Goal: Find specific page/section: Find specific page/section

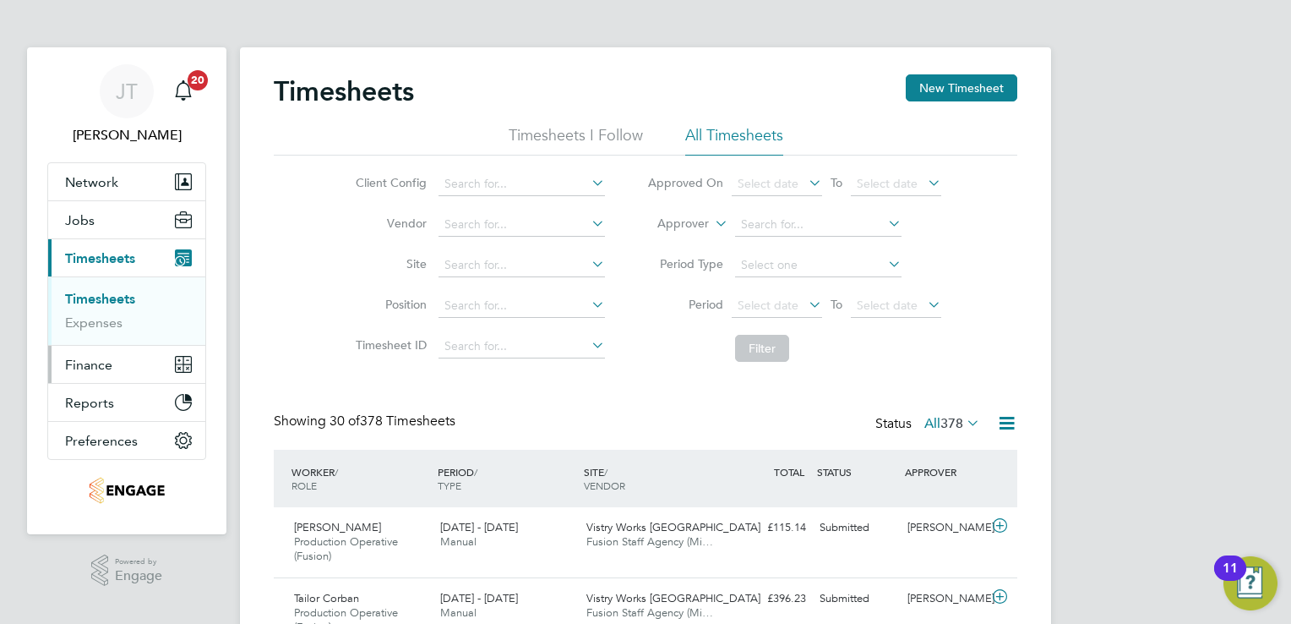
click at [100, 359] on span "Finance" at bounding box center [88, 365] width 47 height 16
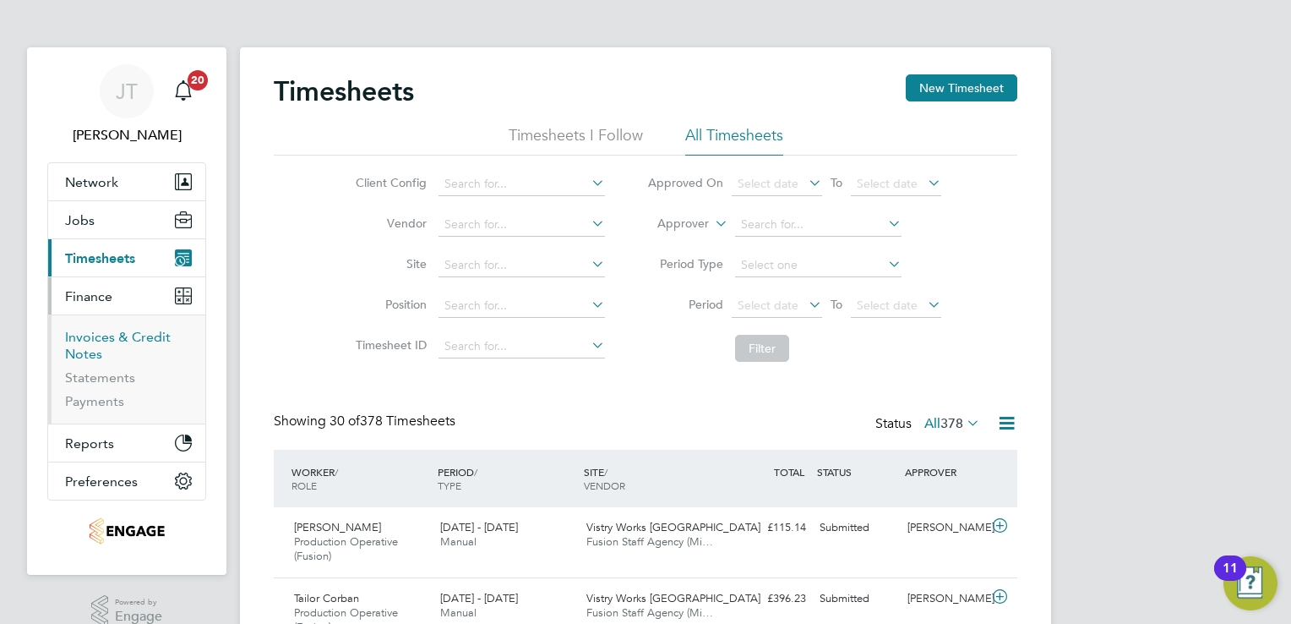
click at [89, 347] on link "Invoices & Credit Notes" at bounding box center [118, 345] width 106 height 33
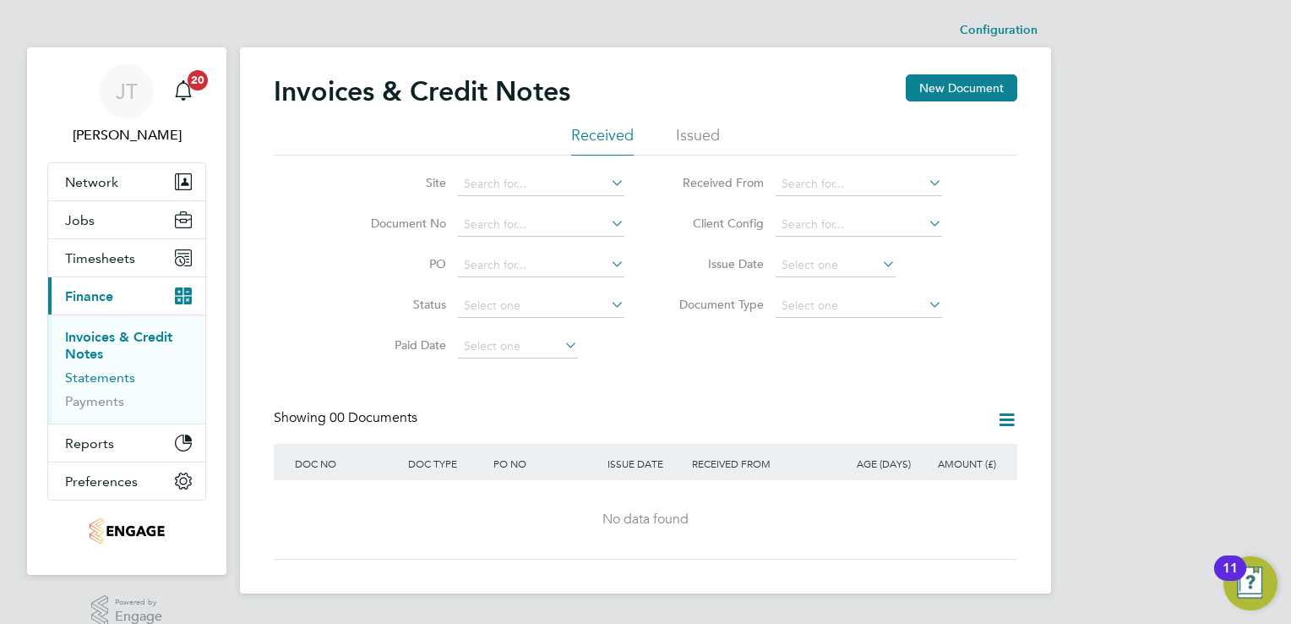
click at [86, 374] on link "Statements" at bounding box center [100, 377] width 70 height 16
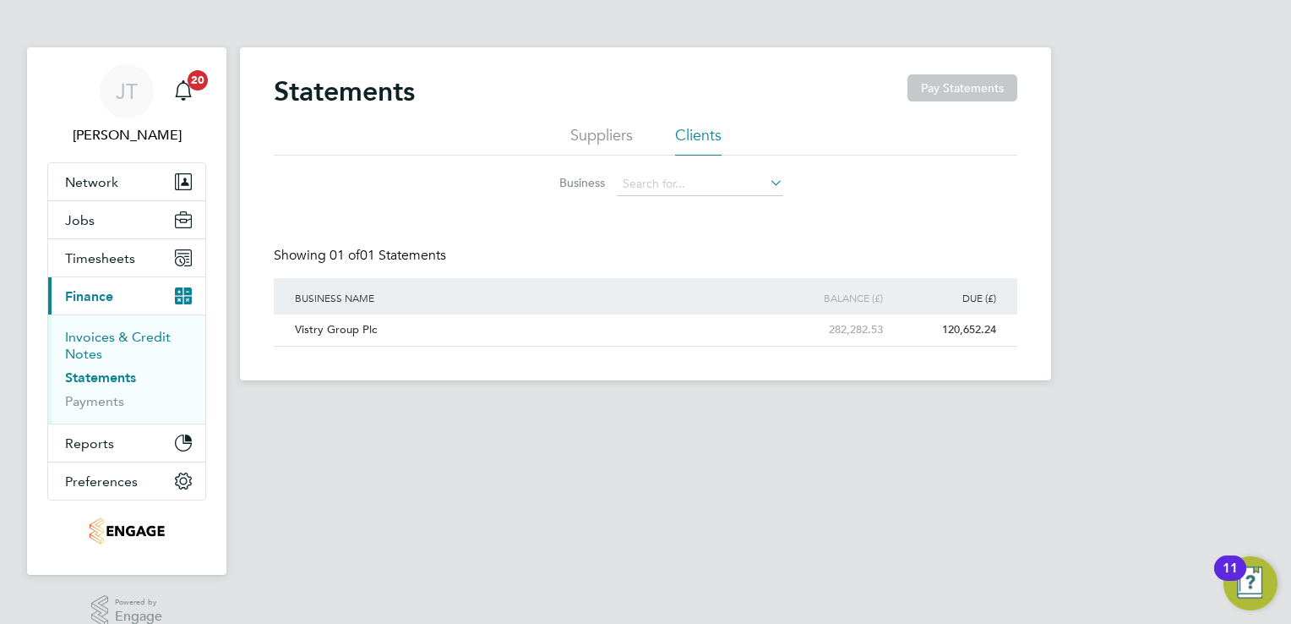
click at [91, 343] on link "Invoices & Credit Notes" at bounding box center [118, 345] width 106 height 33
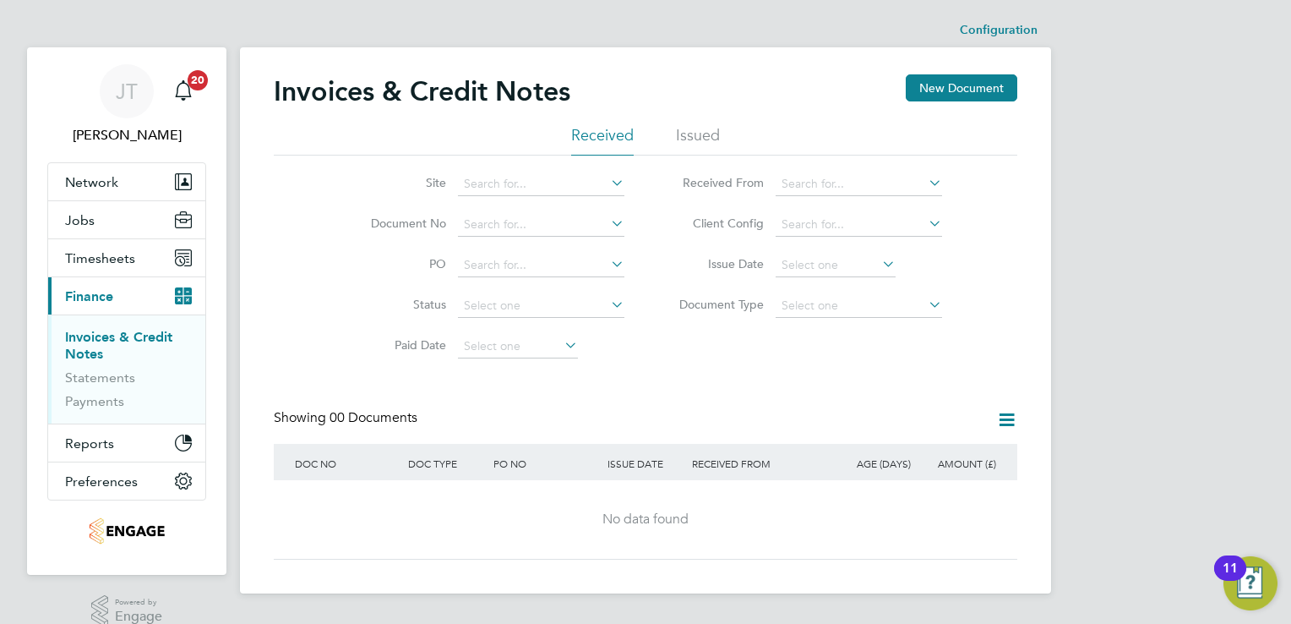
click at [687, 134] on li "Issued" at bounding box center [698, 140] width 44 height 30
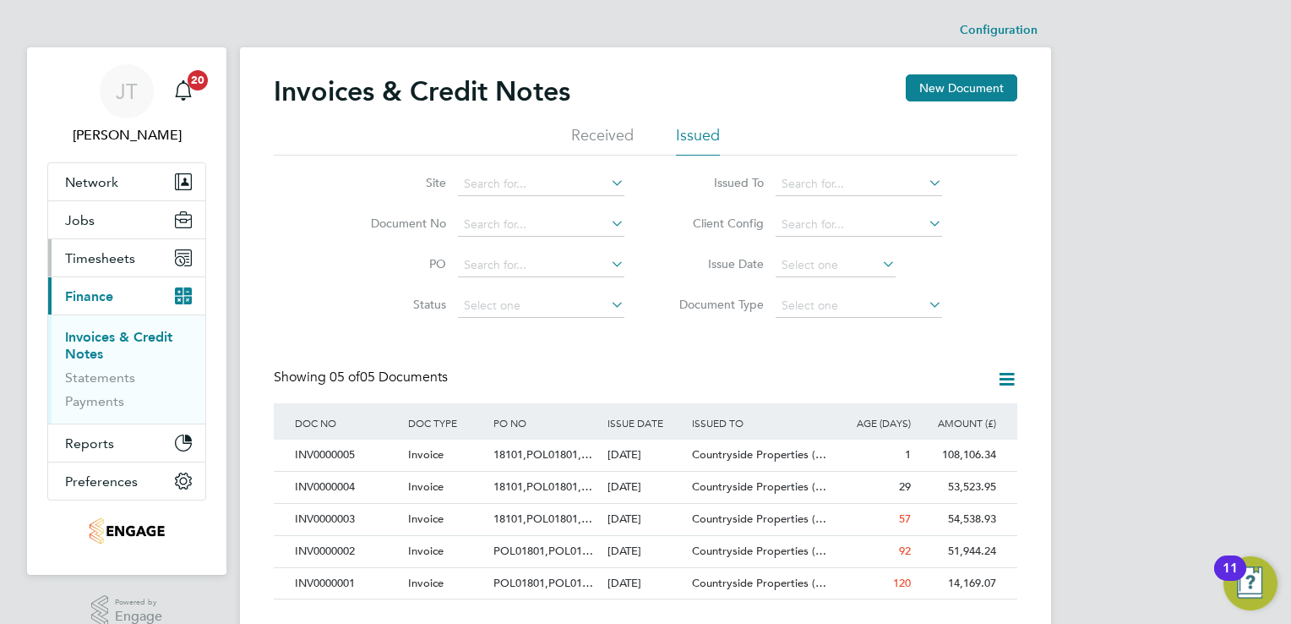
click at [119, 260] on span "Timesheets" at bounding box center [100, 258] width 70 height 16
